Goal: Information Seeking & Learning: Find contact information

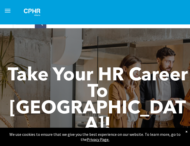
click at [10, 12] on span "menu" at bounding box center [8, 12] width 6 height 1
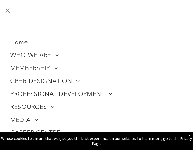
click at [34, 67] on span "MEMBERSHIP" at bounding box center [34, 69] width 48 height 8
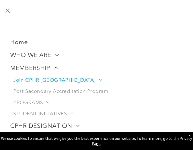
click at [49, 82] on span "Join CPHR [GEOGRAPHIC_DATA]" at bounding box center [57, 80] width 88 height 6
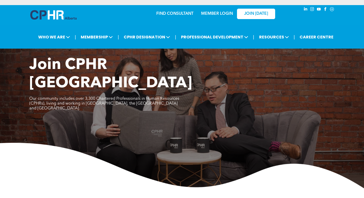
click at [190, 14] on link "MEMBER LOGIN" at bounding box center [217, 14] width 32 height 4
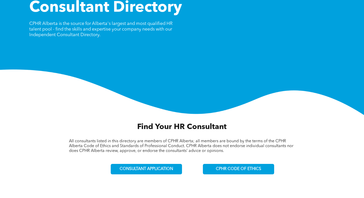
scroll to position [161, 0]
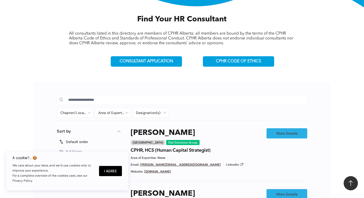
scroll to position [166, 0]
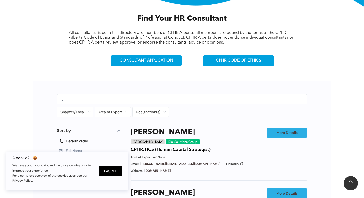
click at [108, 100] on input at bounding box center [186, 99] width 236 height 8
type input "*****"
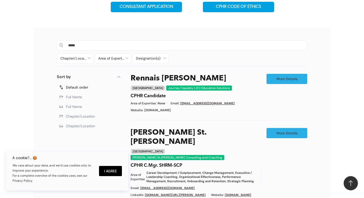
scroll to position [233, 0]
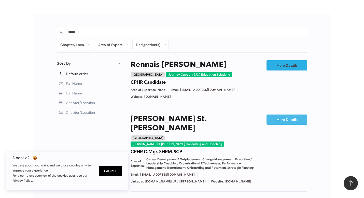
click at [282, 121] on link "More Details" at bounding box center [287, 120] width 41 height 10
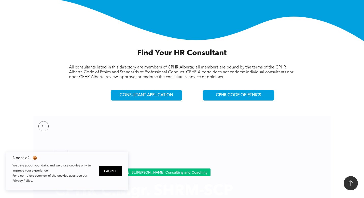
scroll to position [135, 0]
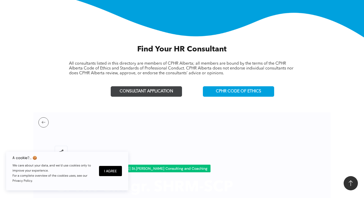
click at [158, 90] on span "CONSULTANT APPLICATION" at bounding box center [146, 91] width 53 height 5
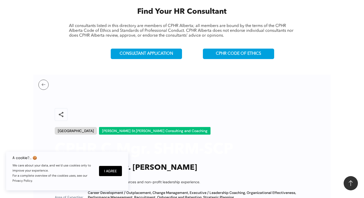
scroll to position [177, 0]
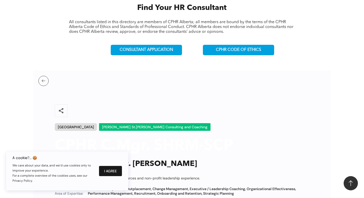
click at [110, 171] on button "I Agree" at bounding box center [110, 171] width 23 height 10
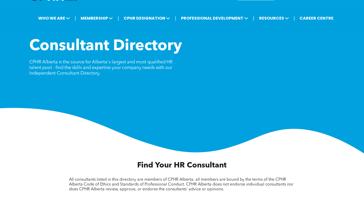
scroll to position [0, 0]
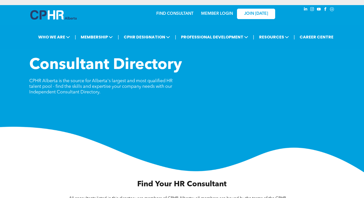
click at [214, 12] on link "MEMBER LOGIN" at bounding box center [217, 14] width 32 height 4
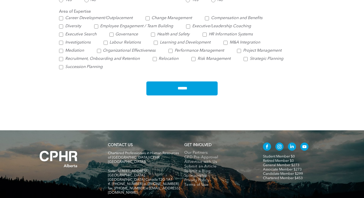
scroll to position [471, 0]
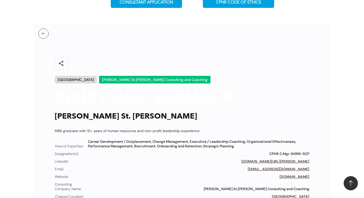
scroll to position [224, 0]
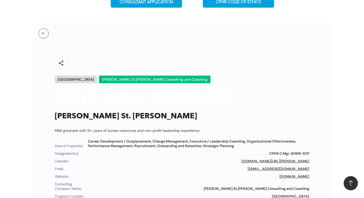
click at [99, 79] on div "[PERSON_NAME] St.[PERSON_NAME] Consulting and Coaching" at bounding box center [155, 80] width 112 height 8
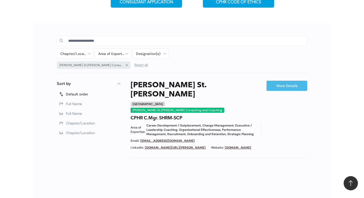
click at [285, 84] on link "More Details" at bounding box center [287, 86] width 41 height 10
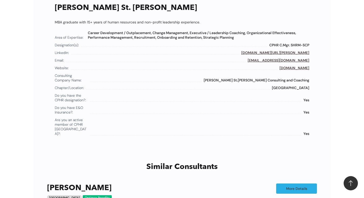
scroll to position [333, 0]
click at [302, 89] on span "[GEOGRAPHIC_DATA]" at bounding box center [290, 87] width 37 height 5
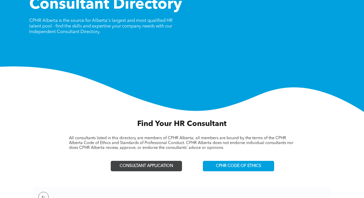
scroll to position [0, 0]
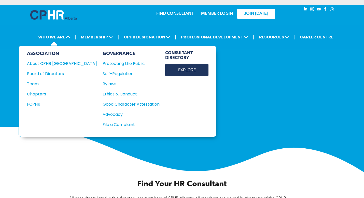
click at [165, 70] on link "EXPLORE" at bounding box center [186, 70] width 43 height 13
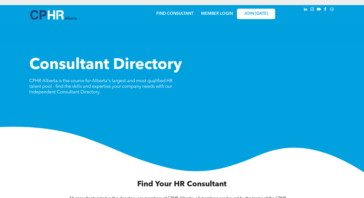
scroll to position [30, 0]
